Goal: Task Accomplishment & Management: Use online tool/utility

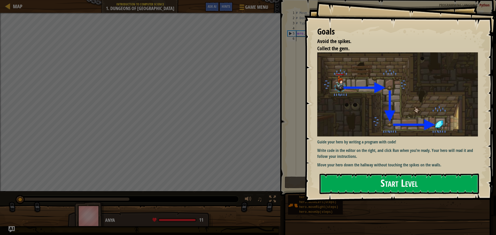
click at [367, 183] on button "Start Level" at bounding box center [398, 184] width 159 height 20
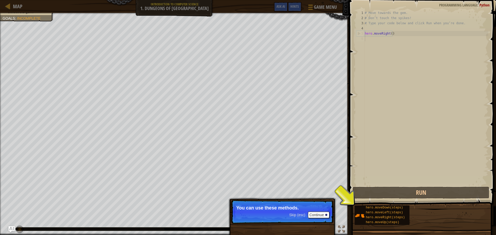
drag, startPoint x: 287, startPoint y: 212, endPoint x: 300, endPoint y: 212, distance: 12.7
click at [288, 212] on p "Skip (esc) Continue You can use these methods." at bounding box center [282, 212] width 102 height 24
click at [316, 213] on button "Continue" at bounding box center [318, 215] width 21 height 7
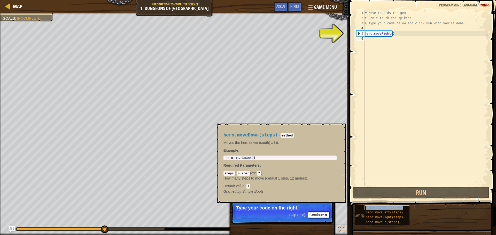
click at [383, 205] on div "hero.moveDown(steps)" at bounding box center [389, 207] width 50 height 5
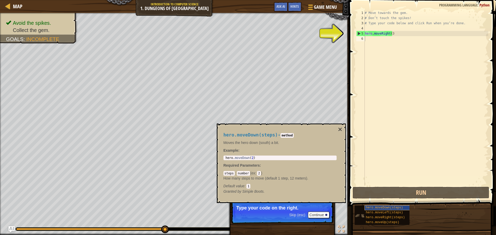
click at [391, 205] on div "hero.moveDown(steps) hero.moveLeft(steps) hero.moveRight(steps) hero.moveUp(ste…" at bounding box center [423, 215] width 138 height 20
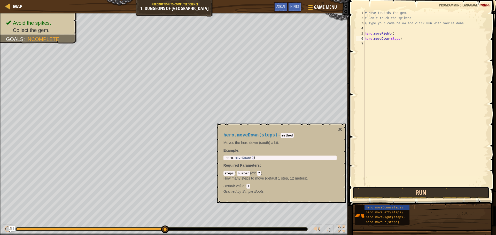
click at [406, 191] on button "Run" at bounding box center [420, 193] width 137 height 12
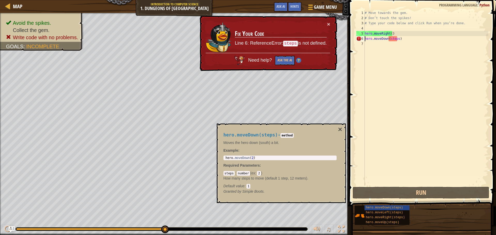
click at [337, 130] on div "hero.moveDown(steps) - method Moves the hero down (south) a bit. Example : 1 he…" at bounding box center [280, 163] width 120 height 71
click at [341, 129] on button "×" at bounding box center [340, 129] width 4 height 7
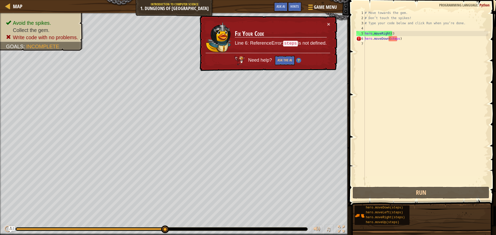
click at [393, 41] on div "# Move towards the gem. # Don’t touch the spikes! # Type your code below and cl…" at bounding box center [425, 103] width 124 height 186
click at [393, 39] on div "# Move towards the gem. # Don’t touch the spikes! # Type your code below and cl…" at bounding box center [425, 103] width 124 height 186
click at [397, 39] on div "# Move towards the gem. # Don’t touch the spikes! # Type your code below and cl…" at bounding box center [425, 103] width 124 height 186
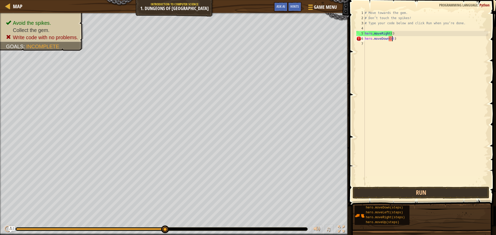
type textarea "hero.moveDown()"
click at [382, 44] on div "# Move towards the gem. # Don’t touch the spikes! # Type your code below and cl…" at bounding box center [425, 103] width 124 height 186
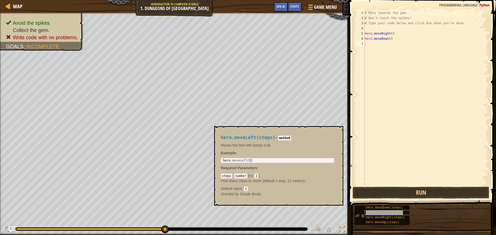
click at [390, 215] on div "hero.moveLeft(steps)" at bounding box center [389, 212] width 50 height 5
click at [390, 216] on span "hero.moveRight(steps)" at bounding box center [385, 218] width 39 height 4
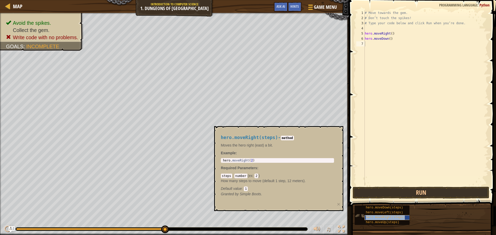
click at [390, 216] on span "hero.moveRight(steps)" at bounding box center [385, 218] width 39 height 4
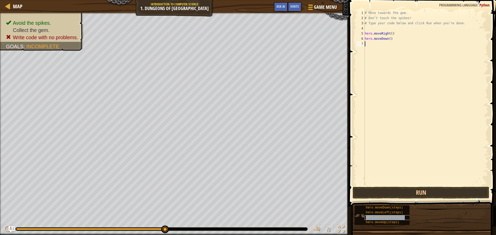
click at [390, 216] on span "hero.moveRight(steps)" at bounding box center [385, 218] width 39 height 4
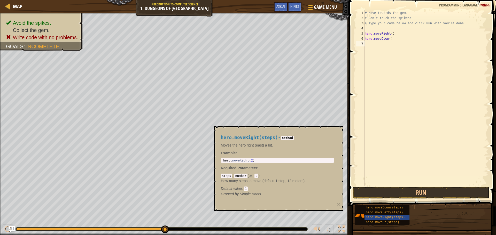
click at [379, 47] on div "# Move towards the gem. # Don’t touch the spikes! # Type your code below and cl…" at bounding box center [425, 103] width 124 height 186
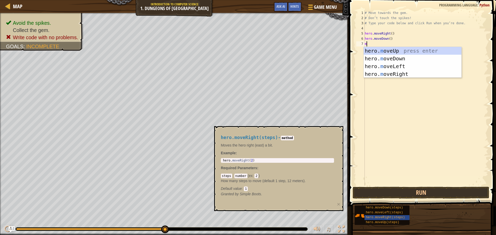
type textarea "mo"
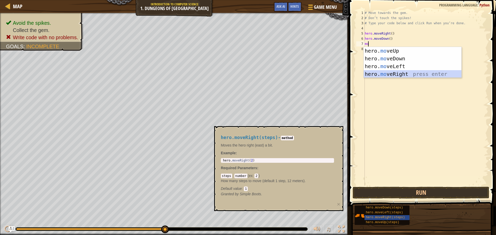
click at [393, 71] on div "hero. mo veUp press enter hero. mo veDown press enter hero. mo veLeft press ent…" at bounding box center [412, 70] width 98 height 46
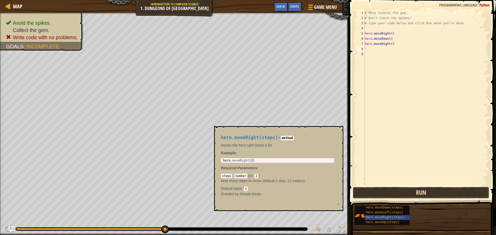
click at [424, 196] on button "Run" at bounding box center [420, 193] width 137 height 12
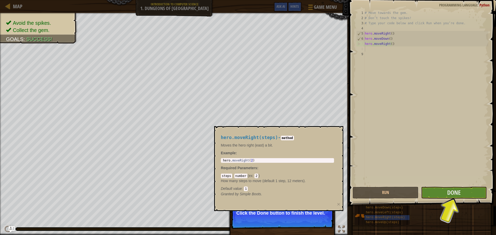
click at [307, 220] on p "Success! You accomplished your goals. Click the Done button to finish the level." at bounding box center [282, 214] width 102 height 29
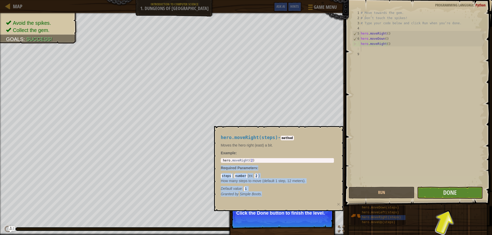
drag, startPoint x: 280, startPoint y: 192, endPoint x: 348, endPoint y: 136, distance: 88.7
click at [295, 141] on div "hero.moveRight(steps) - method Moves the hero right (east) a bit. Example : 1 h…" at bounding box center [277, 165] width 120 height 71
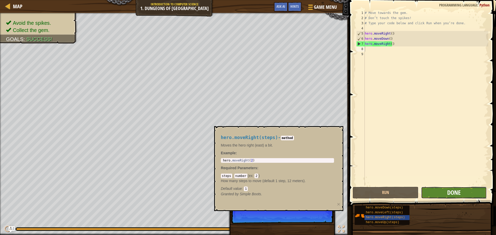
click at [458, 191] on span "Done" at bounding box center [453, 192] width 13 height 8
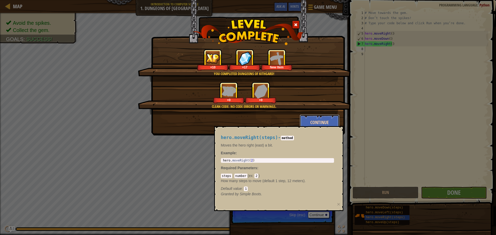
click at [306, 121] on button "Continue" at bounding box center [319, 122] width 40 height 15
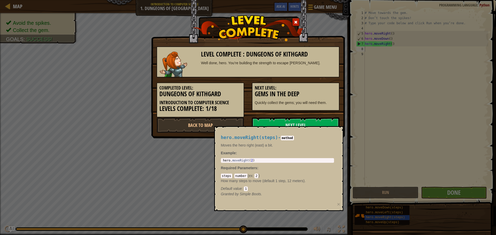
click at [398, 135] on div "Level Complete : Dungeons of Kithgard Well done, hero. You’re building the stre…" at bounding box center [248, 117] width 496 height 235
drag, startPoint x: 280, startPoint y: 155, endPoint x: 279, endPoint y: 159, distance: 4.2
click at [279, 159] on div "hero.moveRight(steps) - method Moves the hero right (east) a bit. Example : 1 h…" at bounding box center [277, 165] width 120 height 71
type textarea "hero.moveRight(2)"
click at [279, 159] on div "hero . moveRight ( 2 )" at bounding box center [277, 164] width 111 height 11
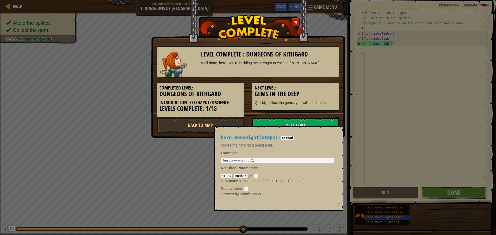
click at [271, 106] on div "Next Level: Gems in the Deep Quickly collect the gems; you will need them." at bounding box center [296, 97] width 88 height 28
drag, startPoint x: 232, startPoint y: 105, endPoint x: 229, endPoint y: 104, distance: 3.5
click at [229, 104] on h5 "Introduction to Computer Science" at bounding box center [200, 102] width 82 height 5
click at [299, 121] on link "Next Level" at bounding box center [296, 124] width 88 height 15
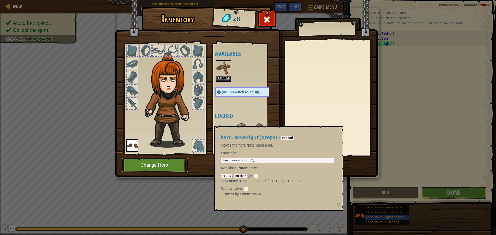
click at [167, 164] on button "Change Hero" at bounding box center [155, 165] width 66 height 14
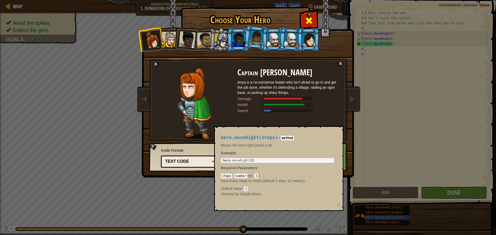
click at [310, 23] on span at bounding box center [309, 21] width 8 height 8
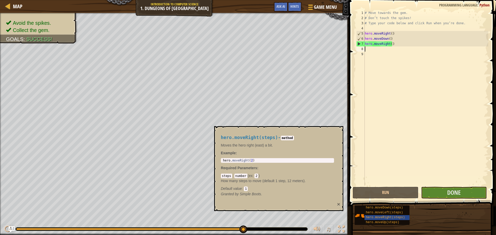
click at [337, 204] on button "×" at bounding box center [338, 204] width 3 height 5
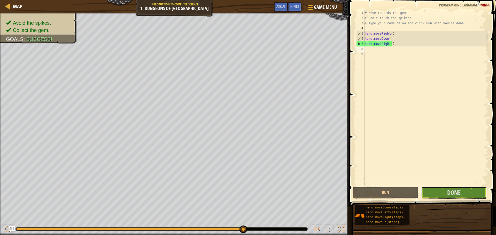
click at [459, 186] on div "1 2 3 4 5 6 7 8 9 # Move towards the gem. # Don’t touch the spikes! # Type your…" at bounding box center [421, 113] width 148 height 221
click at [457, 191] on span "Done" at bounding box center [453, 192] width 13 height 8
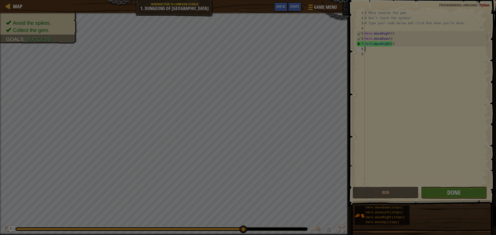
click at [0, 0] on div "Loading..." at bounding box center [0, 0] width 0 height 0
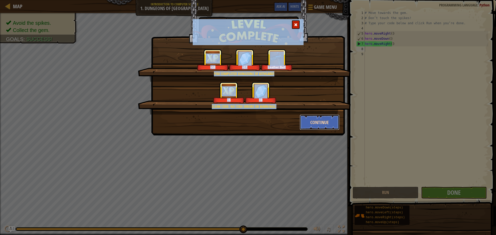
click at [329, 127] on button "Continue" at bounding box center [319, 122] width 40 height 15
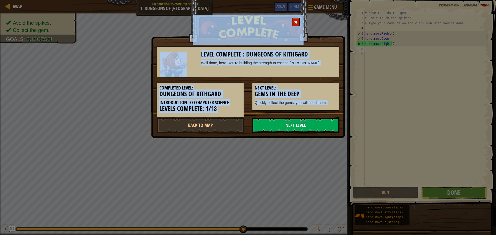
click at [327, 125] on link "Next Level" at bounding box center [296, 124] width 88 height 15
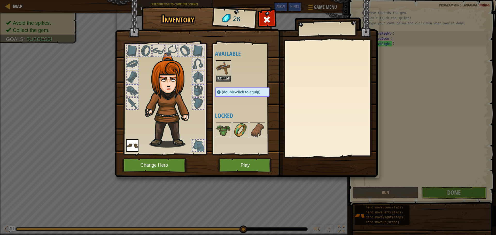
click at [237, 134] on img at bounding box center [240, 130] width 14 height 14
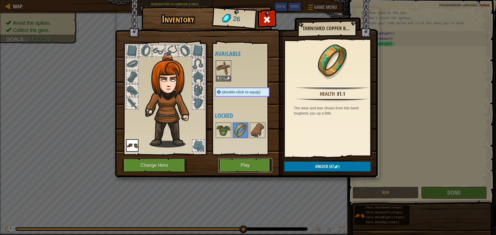
click at [241, 160] on button "Play" at bounding box center [245, 165] width 54 height 14
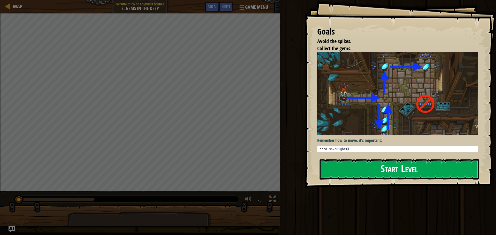
click at [420, 171] on button "Start Level" at bounding box center [398, 169] width 159 height 20
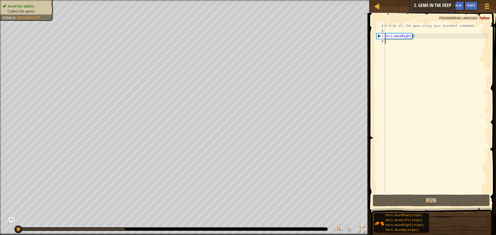
click at [395, 45] on div "# Grab all the gems using your movement commands. hero . moveRight ( )" at bounding box center [436, 113] width 104 height 181
click at [396, 45] on div "# Grab all the gems using your movement commands. hero . moveRight ( )" at bounding box center [436, 113] width 104 height 181
click at [397, 35] on div "# Grab all the gems using your movement commands. hero . moveRight ( )" at bounding box center [436, 113] width 104 height 181
type textarea "hero.moveRight()"
click at [402, 34] on div "# Grab all the gems using your movement commands. hero . moveRight ( )" at bounding box center [436, 113] width 104 height 181
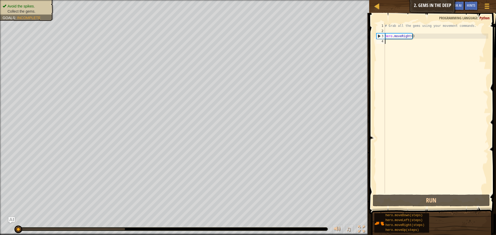
click at [402, 40] on div "# Grab all the gems using your movement commands. hero . moveRight ( )" at bounding box center [436, 113] width 104 height 181
click at [402, 42] on div "# Grab all the gems using your movement commands. hero . moveRight ( )" at bounding box center [436, 113] width 104 height 181
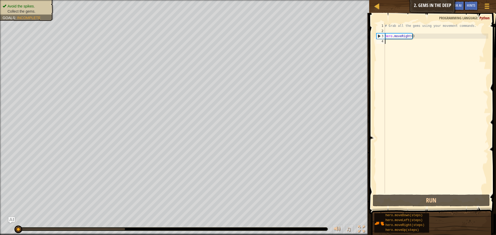
type textarea "hero.moveRight()"
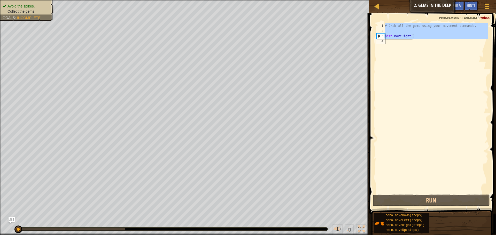
click at [402, 42] on div "# Grab all the gems using your movement commands. hero . moveRight ( )" at bounding box center [436, 108] width 104 height 170
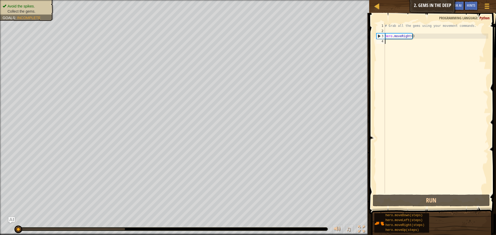
click at [390, 43] on div "# Grab all the gems using your movement commands. hero . moveRight ( )" at bounding box center [436, 113] width 104 height 181
type textarea "d"
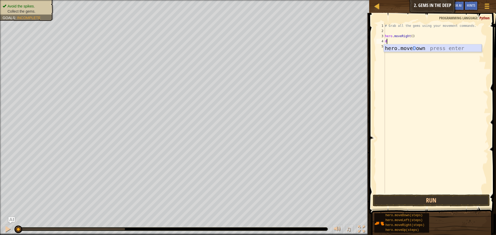
click at [420, 47] on div "hero.[PERSON_NAME] own press enter" at bounding box center [433, 55] width 98 height 23
click at [463, 200] on button "Run" at bounding box center [430, 201] width 117 height 12
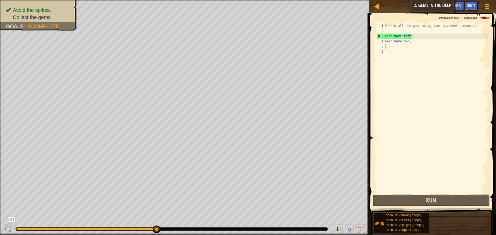
type textarea "u"
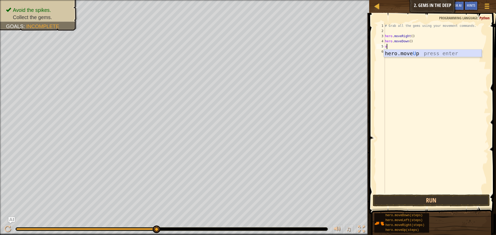
click at [409, 52] on div "hero.move U p press enter" at bounding box center [433, 61] width 98 height 23
click at [429, 203] on button "Run" at bounding box center [430, 201] width 117 height 12
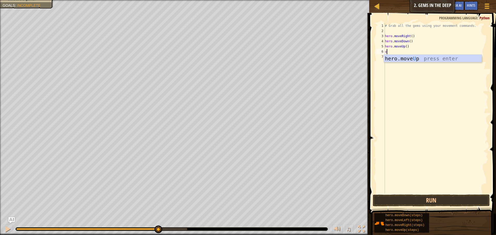
type textarea "up"
click at [401, 55] on div "hero.move Up press enter" at bounding box center [433, 66] width 98 height 23
drag, startPoint x: 420, startPoint y: 187, endPoint x: 423, endPoint y: 208, distance: 21.1
click at [423, 206] on div "1 2 3 4 5 6 7 8 # Grab all the gems using your movement commands. hero . moveRi…" at bounding box center [431, 123] width 128 height 216
click at [421, 201] on button "Run" at bounding box center [430, 201] width 117 height 12
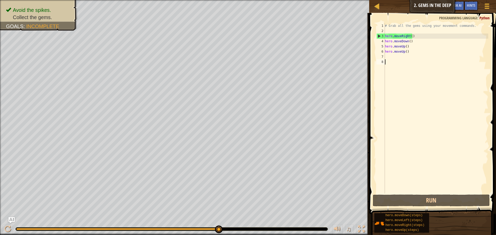
click at [409, 53] on div "# Grab all the gems using your movement commands. hero . moveRight ( ) hero . m…" at bounding box center [436, 113] width 104 height 181
type textarea "hero.moveUp()"
click at [407, 57] on div "# Grab all the gems using your movement commands. hero . moveRight ( ) hero . m…" at bounding box center [436, 113] width 104 height 181
type textarea "r"
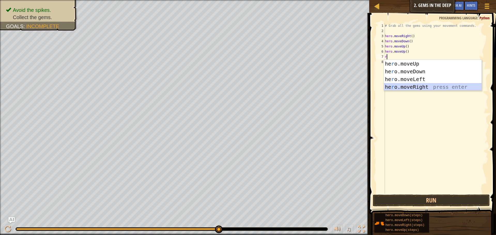
click at [413, 86] on div "he r o.moveUp press enter he r o.moveDown press enter he r o.moveLeft press ent…" at bounding box center [433, 83] width 98 height 46
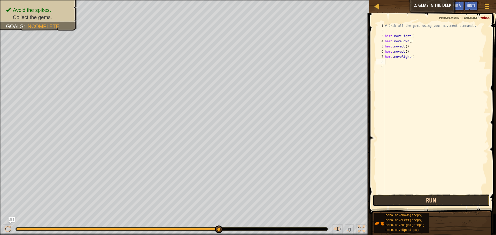
click at [432, 206] on button "Run" at bounding box center [430, 201] width 117 height 12
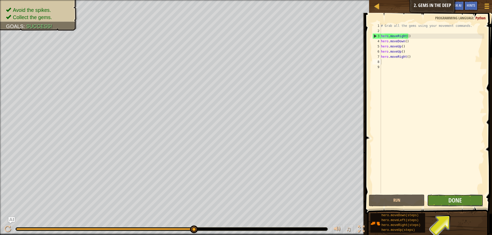
drag, startPoint x: 470, startPoint y: 195, endPoint x: 470, endPoint y: 198, distance: 3.4
click at [470, 198] on button "Done" at bounding box center [455, 201] width 56 height 12
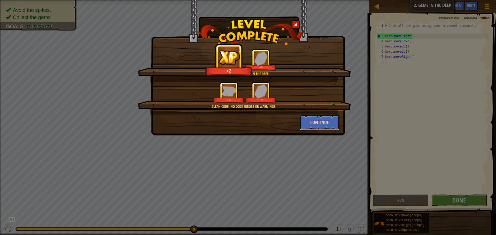
click at [324, 121] on button "Continue" at bounding box center [319, 122] width 40 height 15
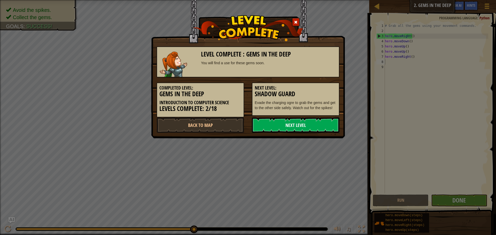
click at [305, 130] on link "Next Level" at bounding box center [296, 124] width 88 height 15
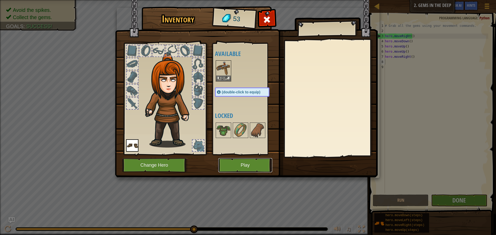
click at [260, 168] on button "Play" at bounding box center [245, 165] width 54 height 14
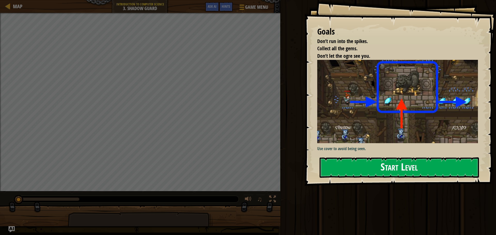
drag, startPoint x: 336, startPoint y: 168, endPoint x: 333, endPoint y: 164, distance: 4.9
click at [335, 167] on button "Start Level" at bounding box center [398, 167] width 159 height 20
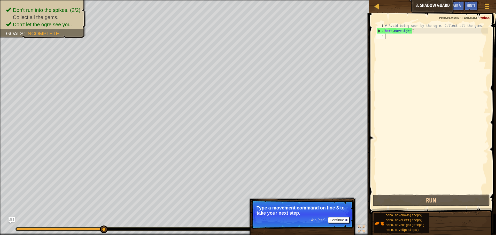
type textarea "r"
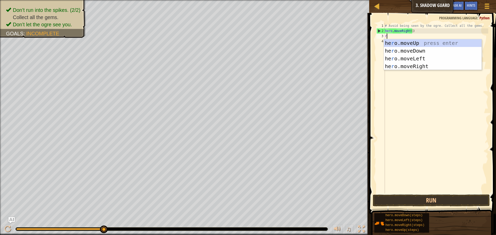
scroll to position [2, 0]
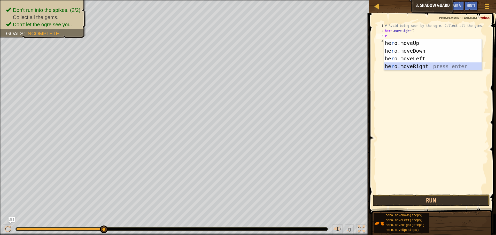
click at [424, 64] on div "he r o.moveUp press enter he r o.moveDown press enter he r o.moveLeft press ent…" at bounding box center [433, 62] width 98 height 46
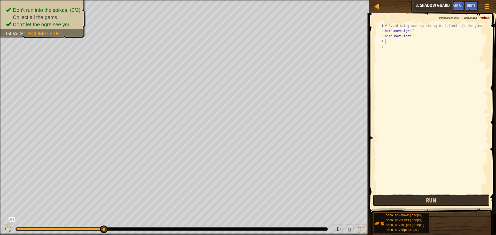
click at [454, 203] on button "Run" at bounding box center [430, 201] width 117 height 12
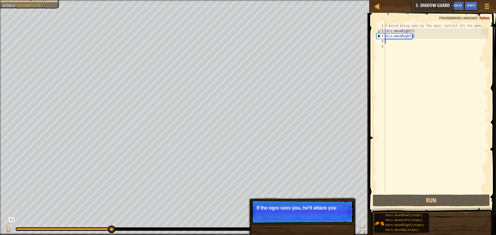
type textarea "r"
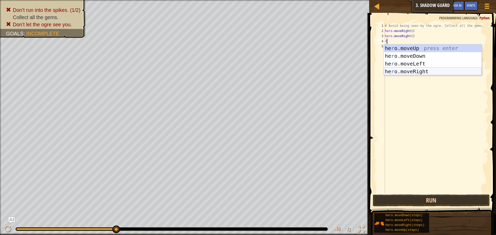
click at [431, 69] on div "he r o.moveUp press enter he r o.moveDown press enter he r o.moveLeft press ent…" at bounding box center [433, 67] width 98 height 46
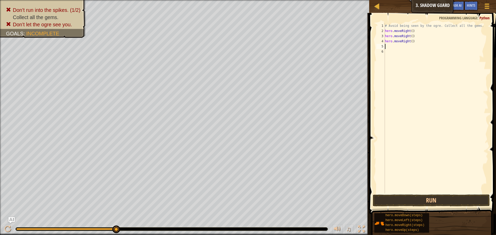
type textarea "r"
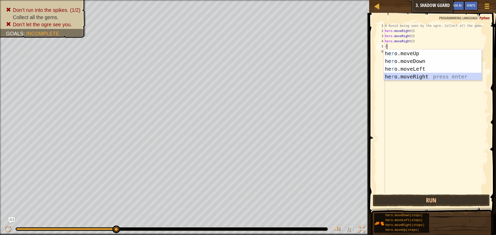
click at [435, 75] on div "he r o.moveUp press enter he r o.moveDown press enter he r o.moveLeft press ent…" at bounding box center [433, 73] width 98 height 46
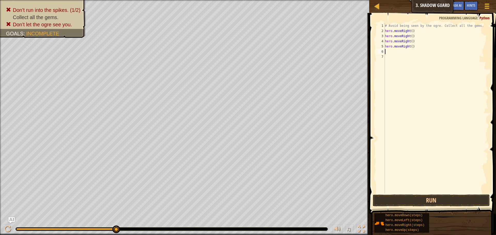
type textarea "r"
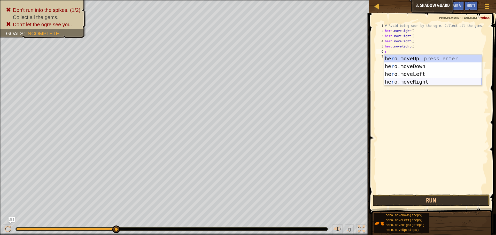
click at [407, 82] on div "he r o.moveUp press enter he r o.moveDown press enter he r o.moveLeft press ent…" at bounding box center [433, 78] width 98 height 46
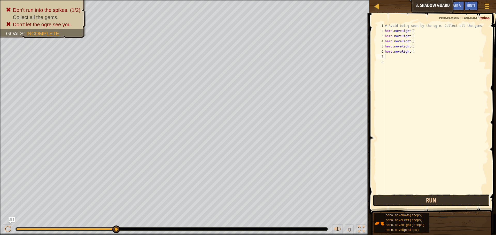
click at [391, 195] on button "Run" at bounding box center [430, 201] width 117 height 12
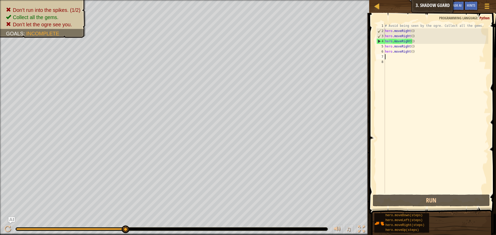
type textarea "r"
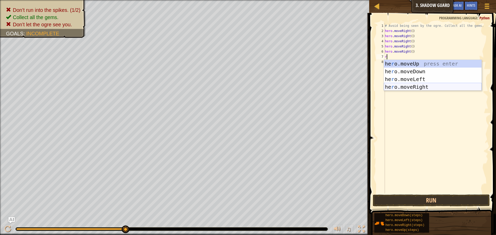
click at [418, 86] on div "he r o.moveUp press enter he r o.moveDown press enter he r o.moveLeft press ent…" at bounding box center [433, 83] width 98 height 46
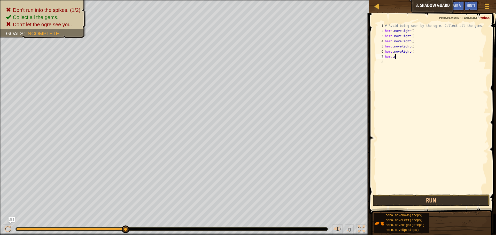
type textarea "h"
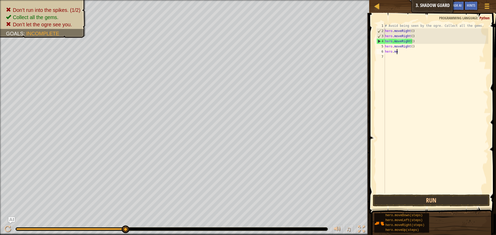
type textarea "h"
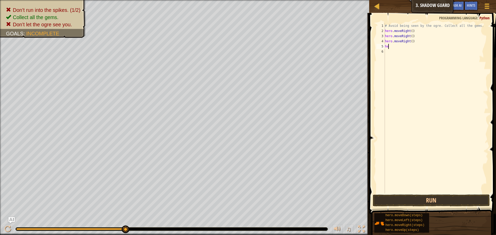
type textarea "h"
type textarea "d"
type textarea "s"
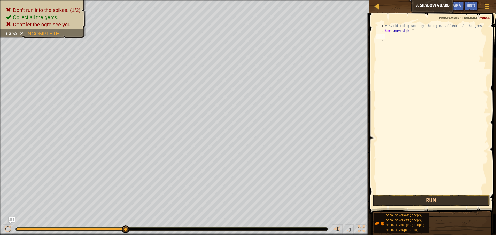
type textarea "u"
click at [419, 42] on div "hero.move U p press enter" at bounding box center [433, 50] width 98 height 23
click at [413, 202] on button "Run" at bounding box center [430, 201] width 117 height 12
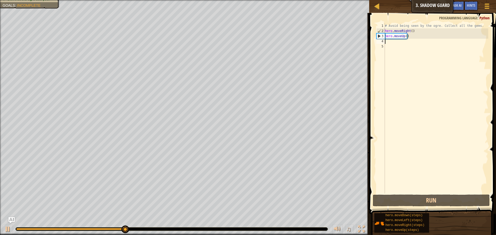
type textarea "r"
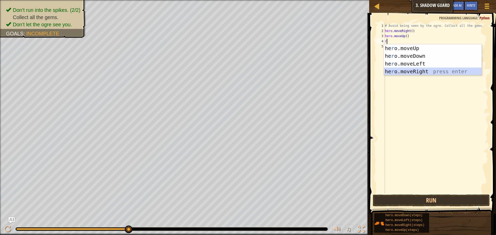
click at [423, 71] on div "he r o.moveUp press enter he r o.moveDown press enter he r o.moveLeft press ent…" at bounding box center [433, 67] width 98 height 46
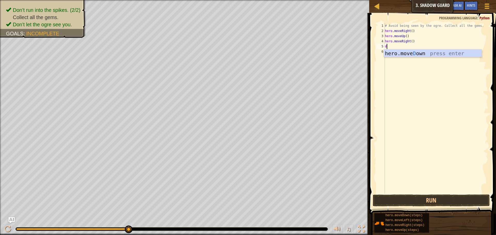
type textarea "do"
click at [416, 50] on div "hero.move Do wn press enter" at bounding box center [433, 61] width 98 height 23
type textarea "r"
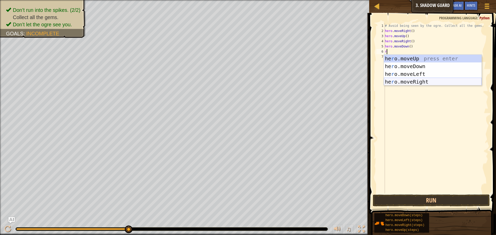
click at [415, 80] on div "he r o.moveUp press enter he r o.moveDown press enter he r o.moveLeft press ent…" at bounding box center [433, 78] width 98 height 46
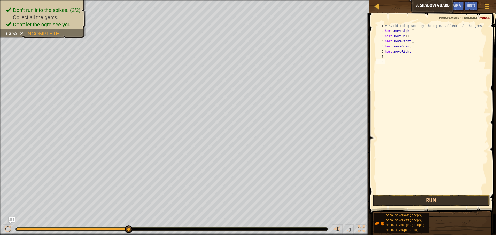
drag, startPoint x: 472, startPoint y: 247, endPoint x: 482, endPoint y: 247, distance: 10.3
click at [482, 0] on html "Map Introduction to Computer Science 3. Shadow Guard Game Menu Done Hints Ask A…" at bounding box center [248, 0] width 496 height 0
click at [465, 206] on button "Run" at bounding box center [430, 201] width 117 height 12
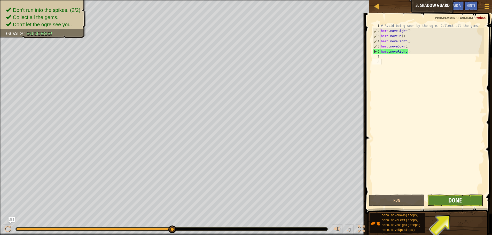
drag, startPoint x: 457, startPoint y: 207, endPoint x: 455, endPoint y: 202, distance: 4.9
click at [456, 205] on div "1 2 3 4 5 6 7 8 # Avoid being seen by the ogre. Collect all the gems. hero . mo…" at bounding box center [427, 123] width 128 height 216
click at [454, 197] on span "Done" at bounding box center [454, 200] width 13 height 8
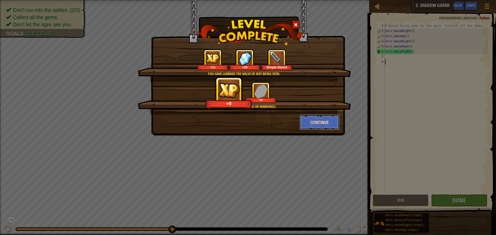
click at [326, 124] on button "Continue" at bounding box center [319, 122] width 40 height 15
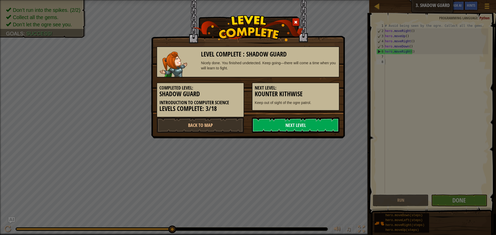
click at [290, 123] on link "Next Level" at bounding box center [296, 124] width 88 height 15
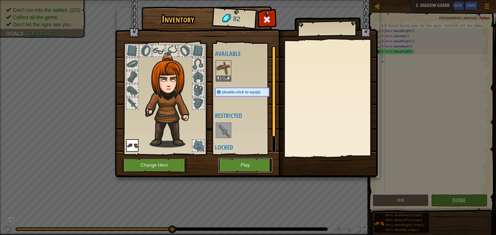
click at [255, 163] on button "Play" at bounding box center [245, 165] width 54 height 14
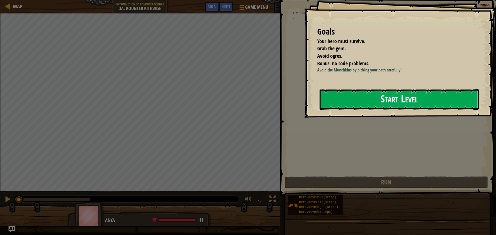
click at [386, 104] on button "Start Level" at bounding box center [398, 99] width 159 height 20
